Goal: Task Accomplishment & Management: Use online tool/utility

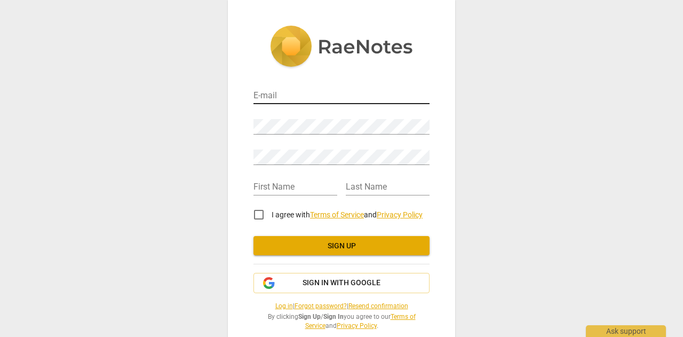
click at [306, 94] on input "email" at bounding box center [341, 96] width 176 height 15
type input "[EMAIL_ADDRESS][PERSON_NAME][DOMAIN_NAME]"
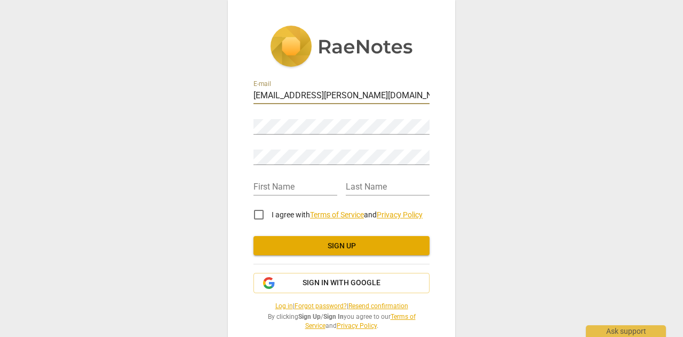
type input "Bronwyn"
type input "Kelly"
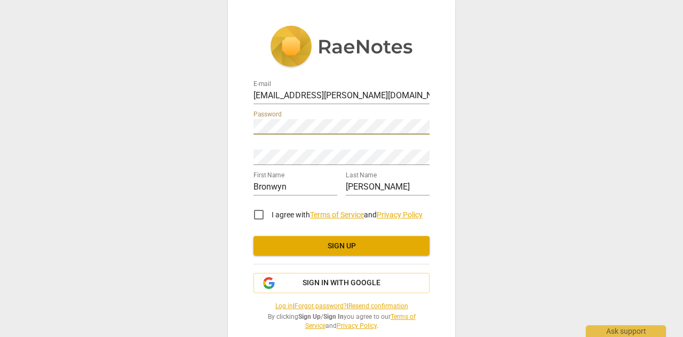
click at [205, 110] on div "E-mail bronwyn.kelly@hotmail.com Password Retype Password First Name Bronwyn La…" at bounding box center [341, 168] width 683 height 337
click at [255, 214] on input "I agree with Terms of Service and Privacy Policy" at bounding box center [259, 215] width 26 height 26
checkbox input "true"
click at [350, 249] on span "Sign up" at bounding box center [341, 246] width 159 height 11
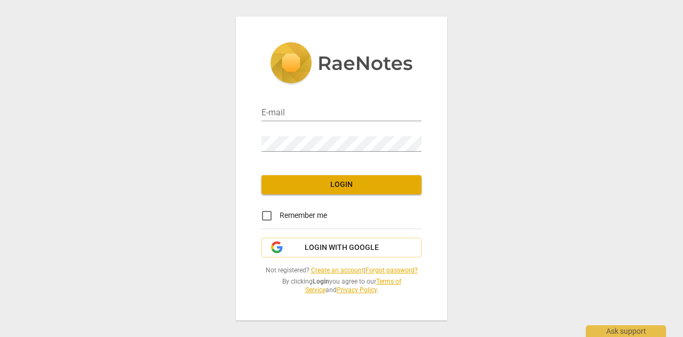
type input "[EMAIL_ADDRESS][PERSON_NAME][DOMAIN_NAME]"
click at [275, 216] on input "Remember me" at bounding box center [267, 216] width 26 height 26
checkbox input "true"
click at [335, 190] on button "Login" at bounding box center [341, 184] width 160 height 19
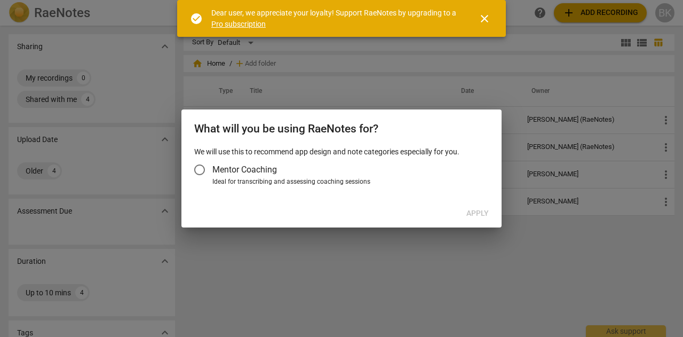
click at [200, 170] on input "Mentor Coaching" at bounding box center [200, 170] width 26 height 26
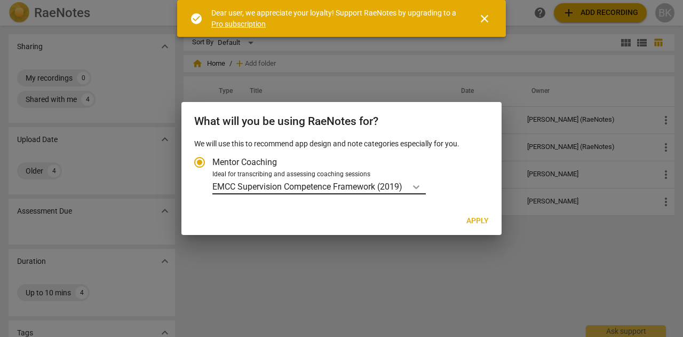
click at [424, 190] on div "Account type" at bounding box center [416, 186] width 19 height 15
click at [0, 0] on input "Ideal for transcribing and assessing coaching sessions EMCC Supervision Compete…" at bounding box center [0, 0] width 0 height 0
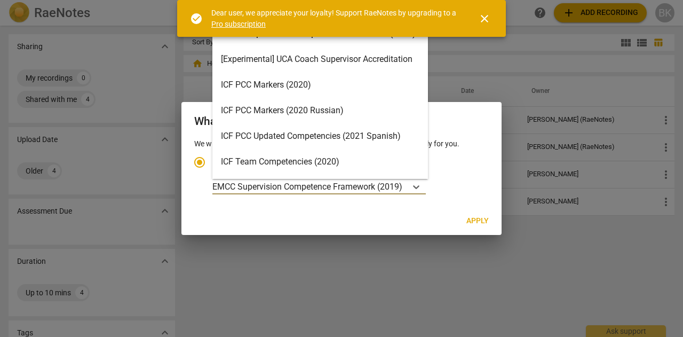
click at [280, 162] on div "ICF Team Competencies (2020)" at bounding box center [320, 162] width 216 height 26
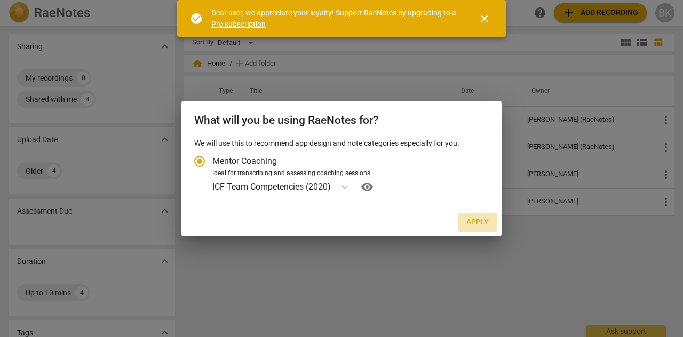
click at [481, 222] on span "Apply" at bounding box center [477, 222] width 22 height 11
radio input "false"
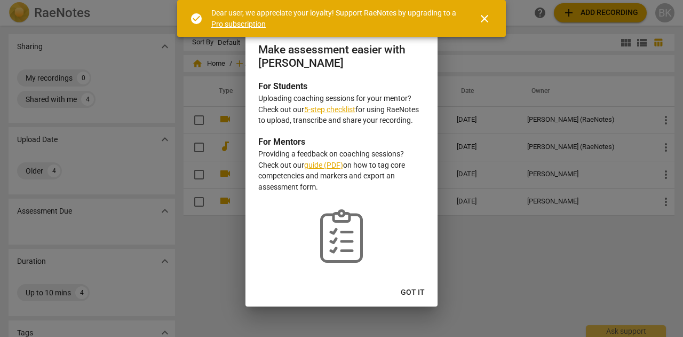
click at [489, 20] on span "close" at bounding box center [484, 18] width 13 height 13
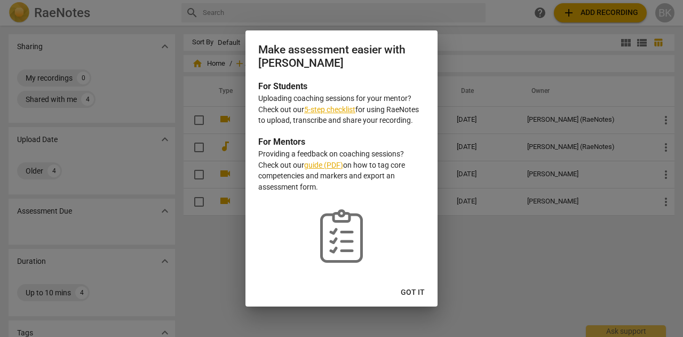
click at [413, 289] on span "Got it" at bounding box center [413, 292] width 24 height 11
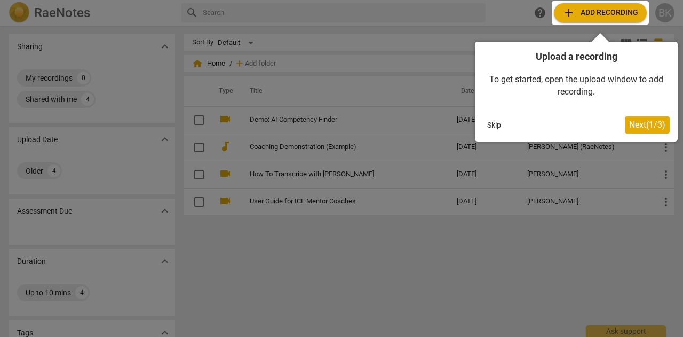
click at [610, 7] on div at bounding box center [600, 12] width 97 height 23
click at [646, 122] on span "Next ( 1 / 3 )" at bounding box center [647, 125] width 36 height 10
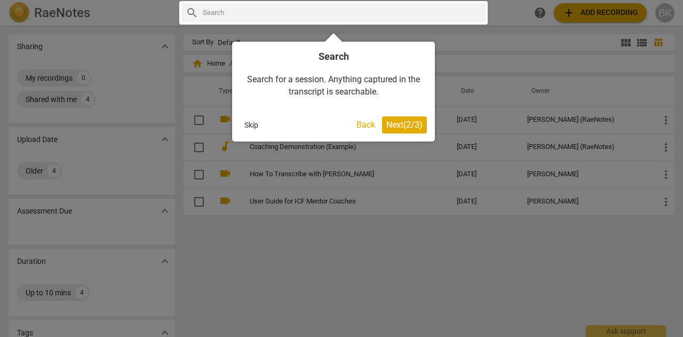
click at [408, 121] on span "Next ( 2 / 3 )" at bounding box center [404, 125] width 36 height 10
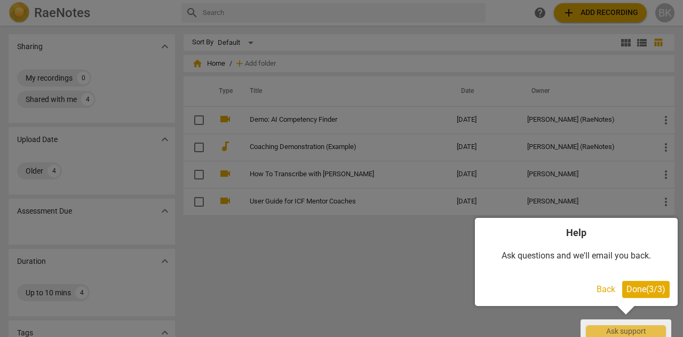
click at [643, 284] on span "Done ( 3 / 3 )" at bounding box center [645, 289] width 39 height 10
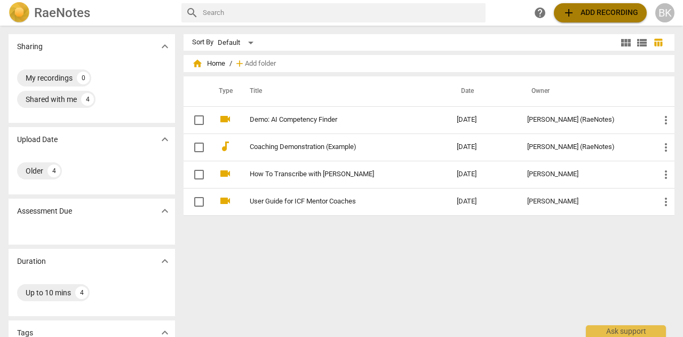
click at [597, 14] on span "add Add recording" at bounding box center [600, 12] width 76 height 13
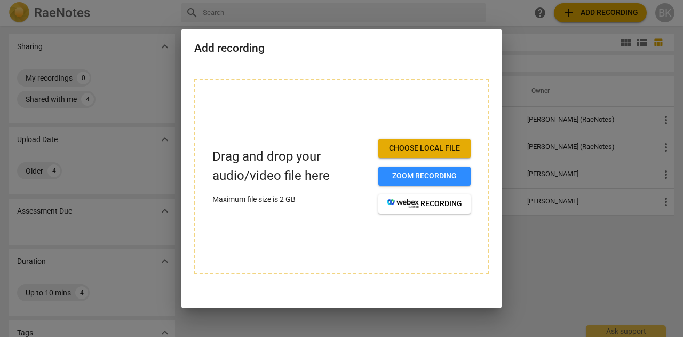
click at [436, 144] on span "Choose local file" at bounding box center [424, 148] width 75 height 11
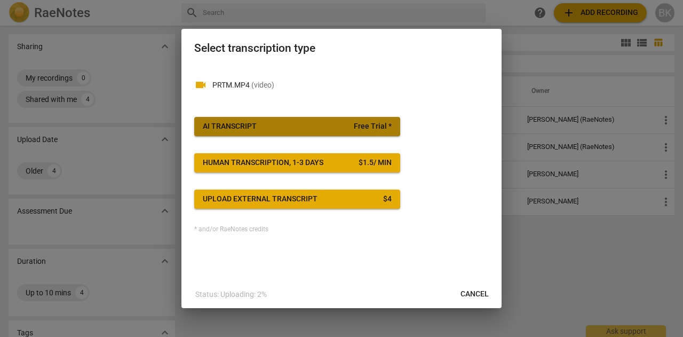
click at [284, 125] on span "AI Transcript Free Trial *" at bounding box center [297, 126] width 189 height 11
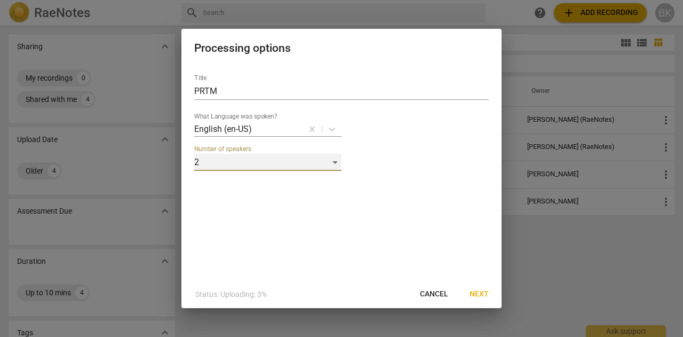
click at [333, 162] on div "2" at bounding box center [267, 162] width 147 height 17
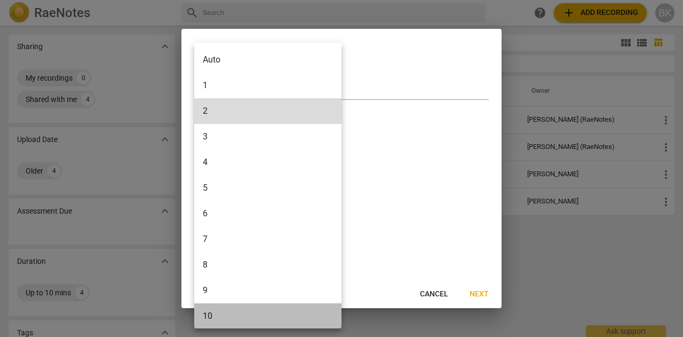
click at [214, 313] on li "10" at bounding box center [269, 316] width 151 height 26
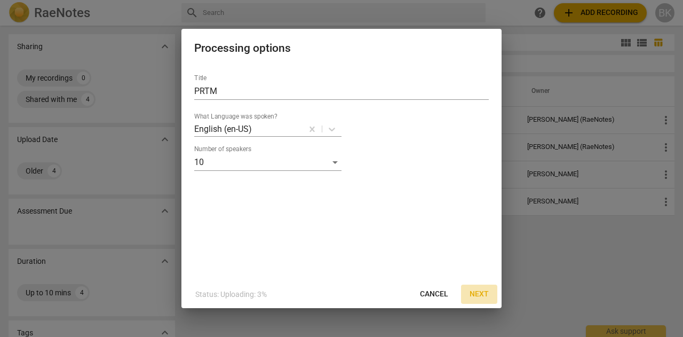
click at [485, 293] on span "Next" at bounding box center [478, 294] width 19 height 11
